Goal: Task Accomplishment & Management: Use online tool/utility

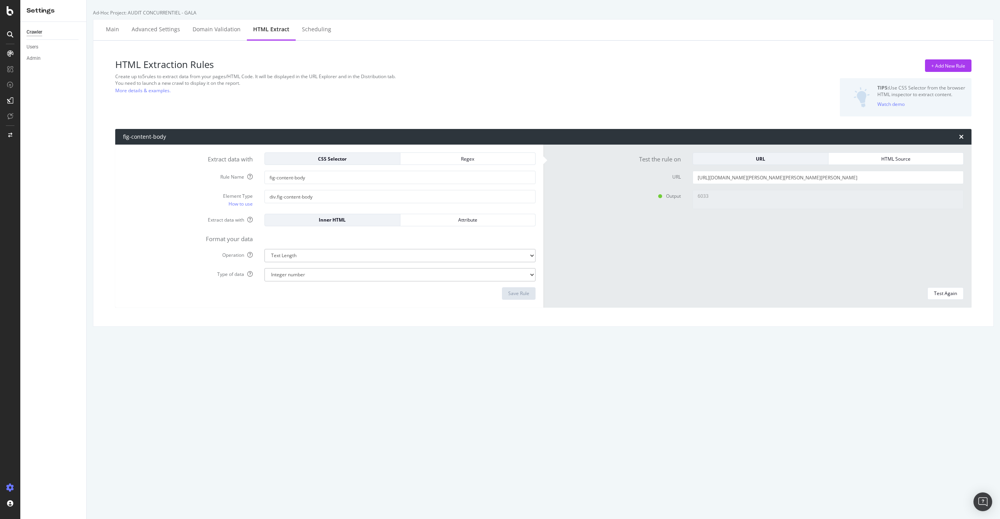
select select "html.length"
click at [742, 181] on input "[URL][DOMAIN_NAME][PERSON_NAME][PERSON_NAME][PERSON_NAME]" at bounding box center [828, 177] width 271 height 13
click at [321, 256] on select "Extract First Item Matched Extract First 3 Items Matched Count Number of Occure…" at bounding box center [400, 255] width 271 height 13
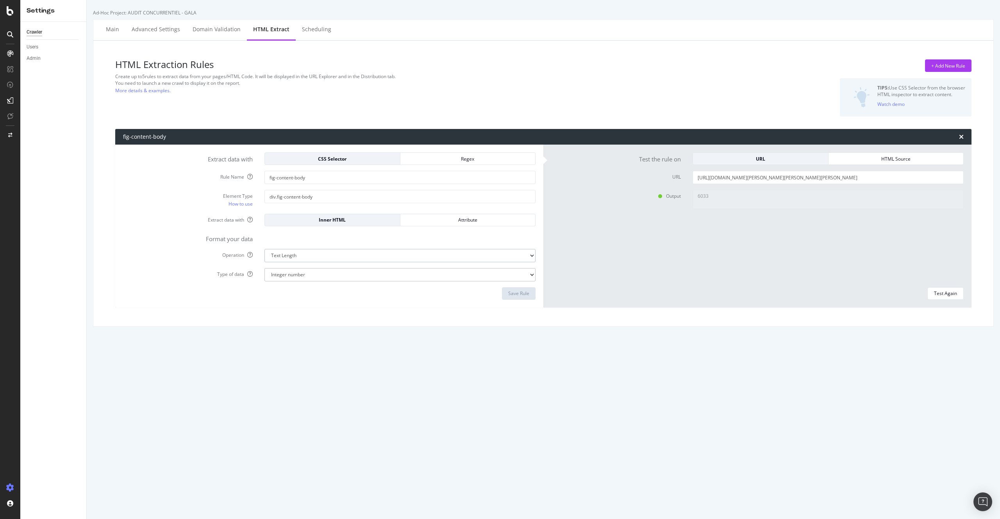
click at [265, 249] on select "Extract First Item Matched Extract First 3 Items Matched Count Number of Occure…" at bounding box center [400, 255] width 271 height 13
click at [272, 197] on input "div.fig-content-body" at bounding box center [400, 196] width 271 height 13
drag, startPoint x: 280, startPoint y: 197, endPoint x: 330, endPoint y: 199, distance: 50.0
click at [330, 199] on input "p.fig-content-body" at bounding box center [400, 196] width 271 height 13
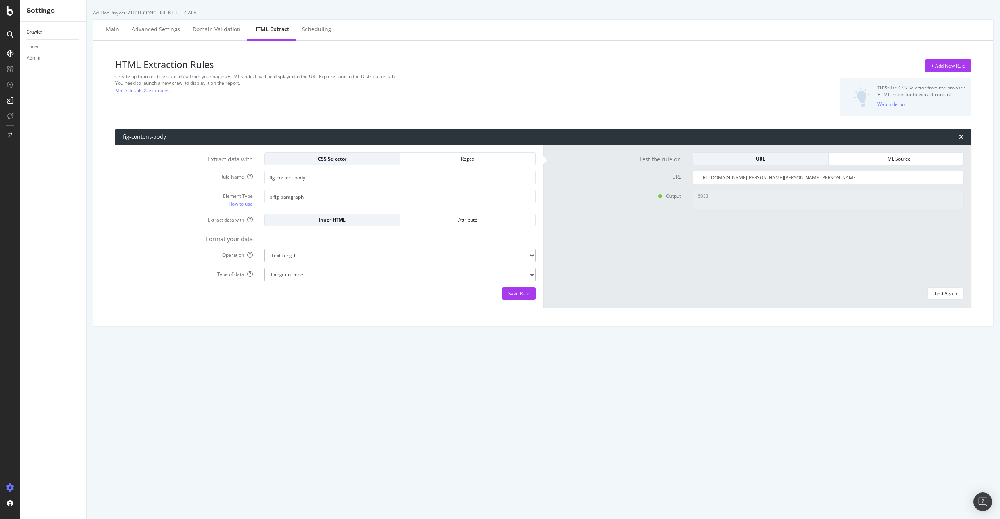
click at [392, 287] on div "Save Rule" at bounding box center [329, 293] width 413 height 13
drag, startPoint x: 273, startPoint y: 197, endPoint x: 315, endPoint y: 200, distance: 42.7
click at [315, 200] on input "p.fig-paragraph" at bounding box center [400, 196] width 271 height 13
click at [518, 297] on div "Save Rule" at bounding box center [518, 294] width 21 height 12
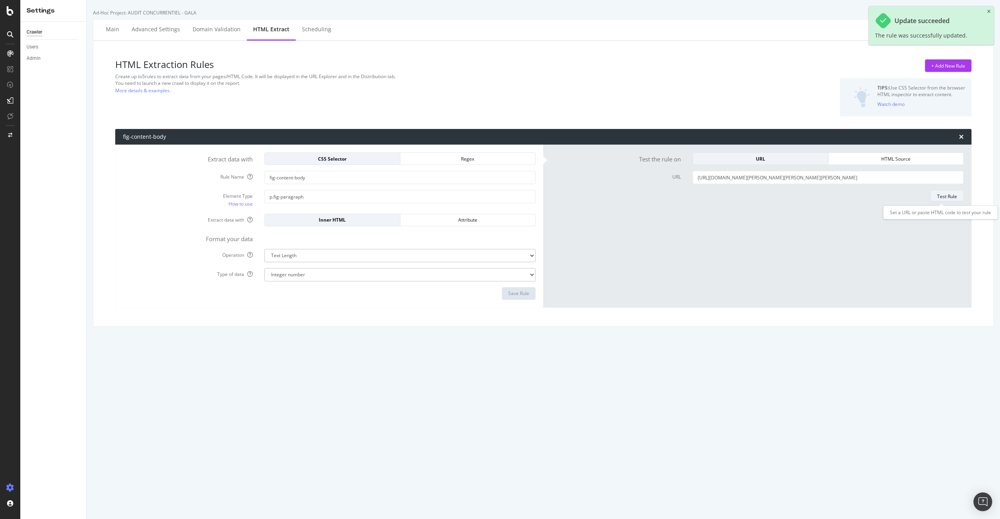
click at [949, 197] on div "Test Rule" at bounding box center [948, 196] width 20 height 7
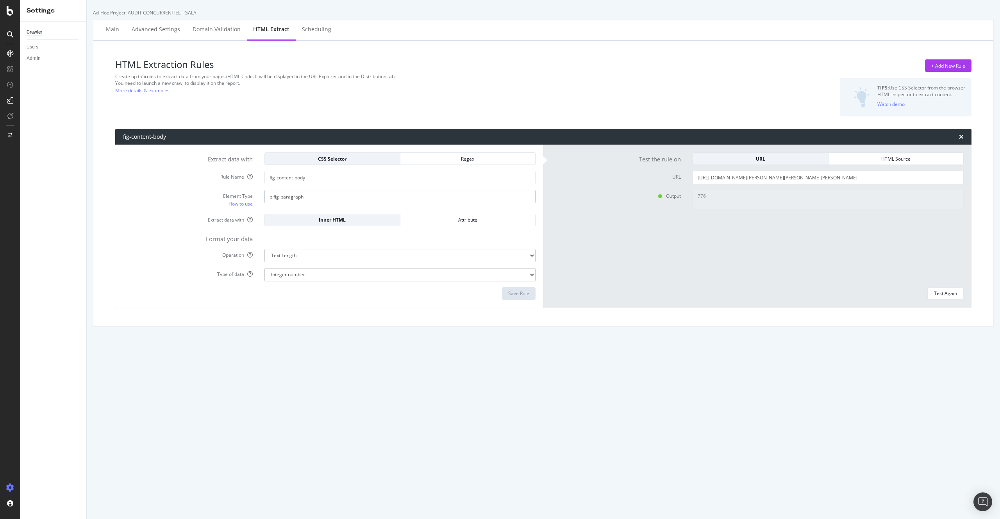
drag, startPoint x: 272, startPoint y: 198, endPoint x: 338, endPoint y: 200, distance: 66.1
click at [338, 200] on input "p.fig-paragraph" at bounding box center [400, 196] width 271 height 13
click at [319, 196] on input "p.fig-paragraph" at bounding box center [400, 196] width 271 height 13
drag, startPoint x: 318, startPoint y: 195, endPoint x: 221, endPoint y: 191, distance: 97.4
click at [221, 191] on div "Element Type How to use p.fig-paragraph" at bounding box center [329, 199] width 424 height 18
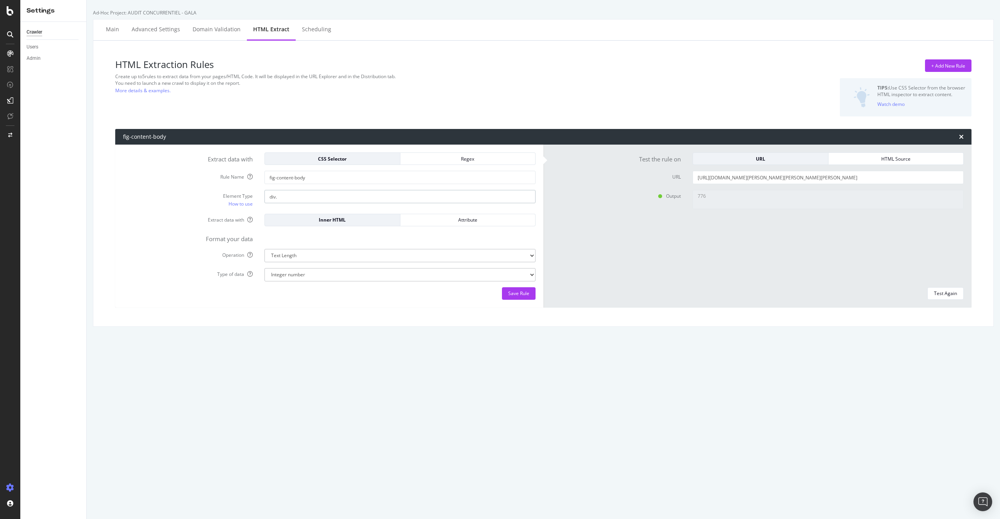
click at [294, 196] on input "div." at bounding box center [400, 196] width 271 height 13
paste input "fig-content-body"
type input "div.fig-content-body"
click at [934, 297] on div "Test Again" at bounding box center [945, 293] width 23 height 11
type textarea "6033"
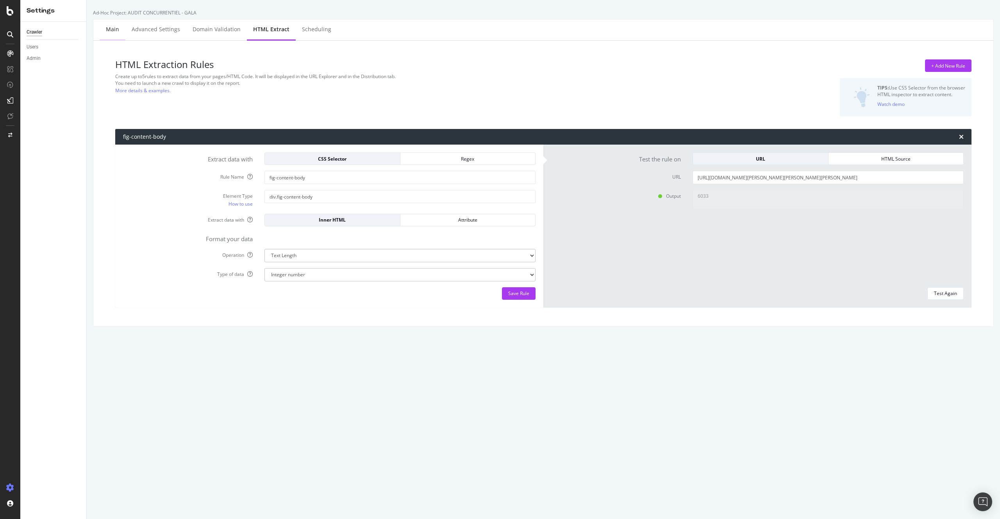
click at [107, 32] on div "Main" at bounding box center [112, 29] width 13 height 8
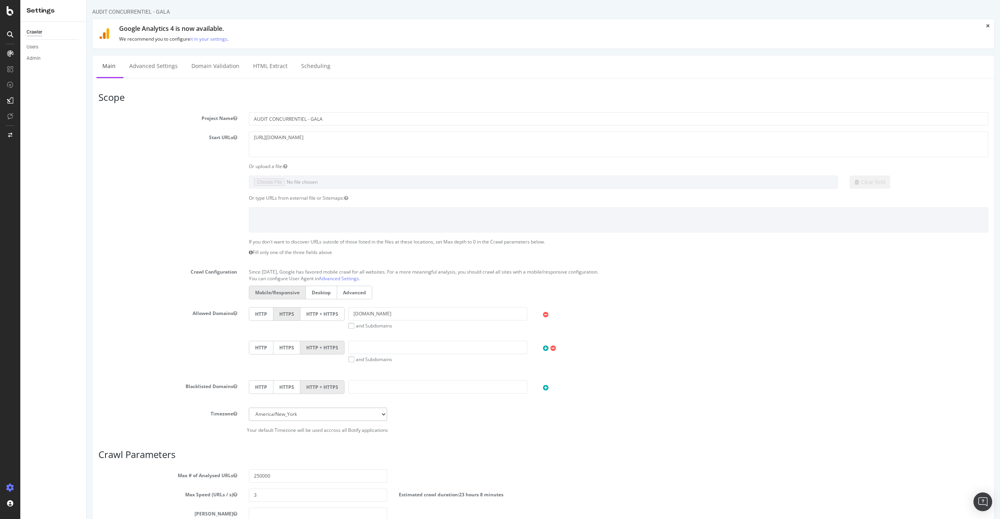
click at [52, 13] on div "Settings" at bounding box center [54, 10] width 54 height 9
click at [14, 14] on div at bounding box center [10, 10] width 19 height 9
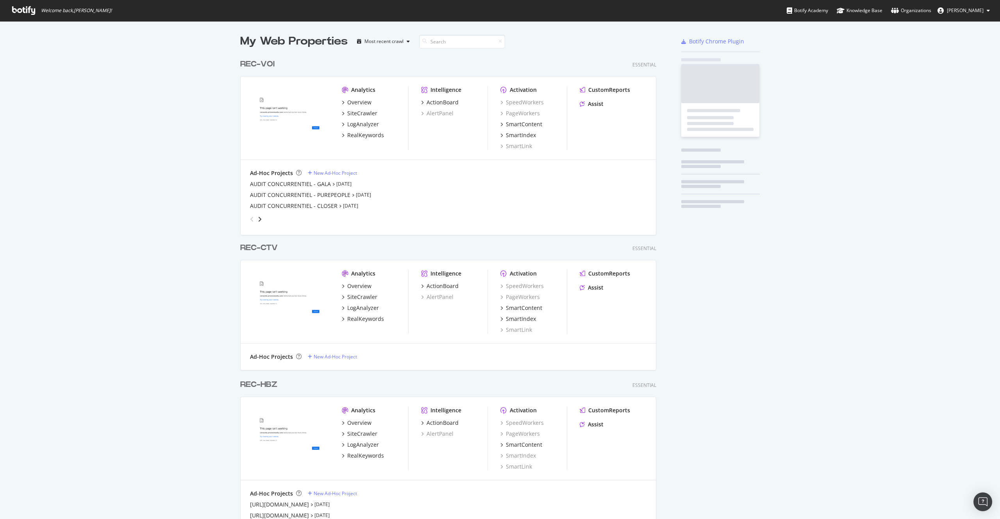
scroll to position [513, 989]
